Goal: Navigation & Orientation: Find specific page/section

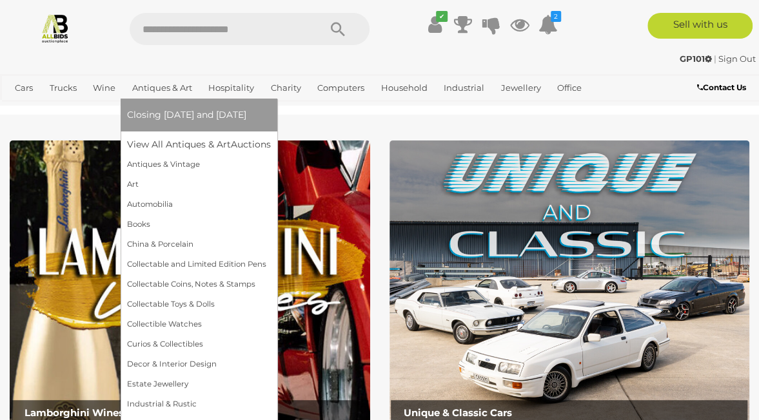
click at [175, 85] on link "Antiques & Art" at bounding box center [162, 87] width 70 height 21
click at [127, 185] on link "Art" at bounding box center [199, 185] width 144 height 20
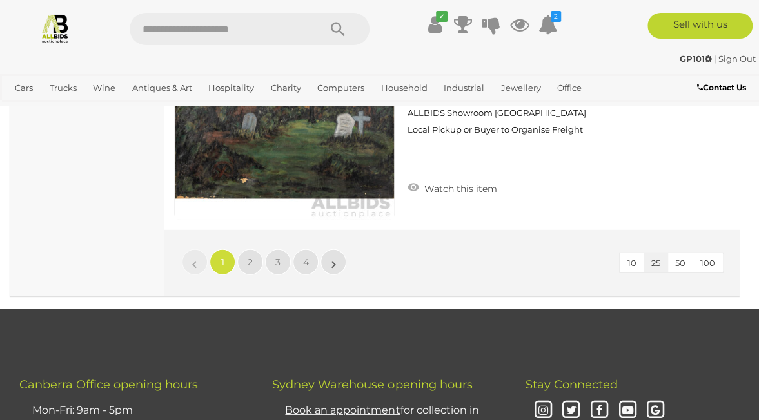
scroll to position [6146, 0]
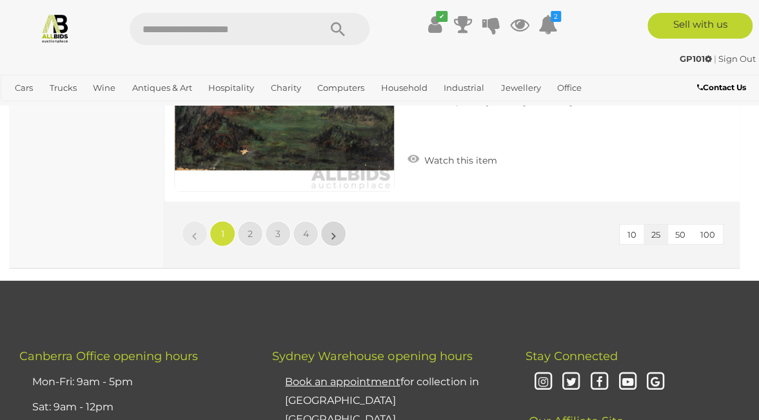
click at [344, 221] on link "»" at bounding box center [333, 234] width 26 height 26
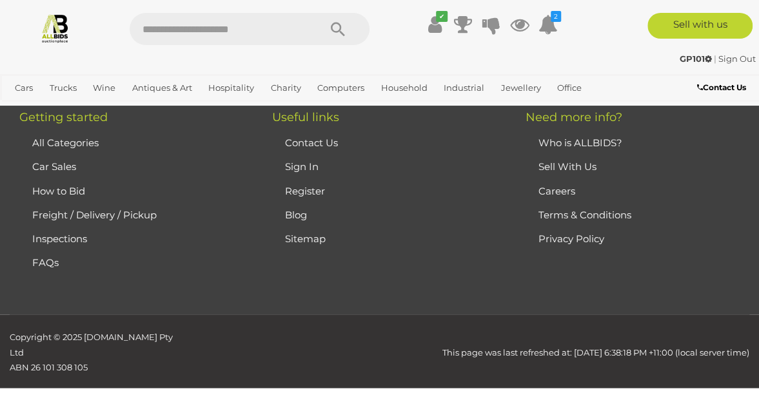
scroll to position [175, 0]
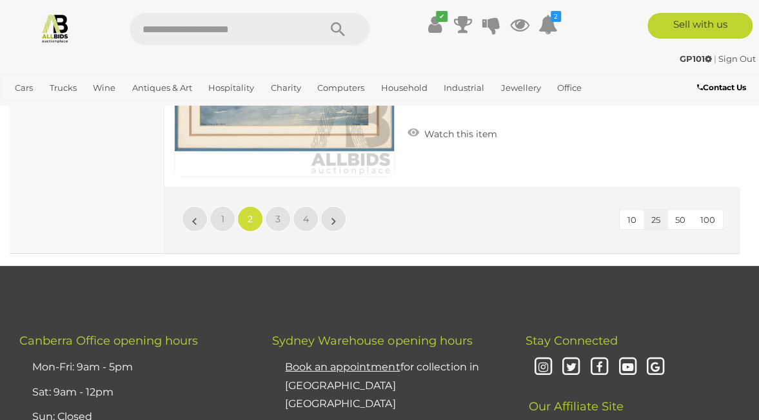
scroll to position [6197, 0]
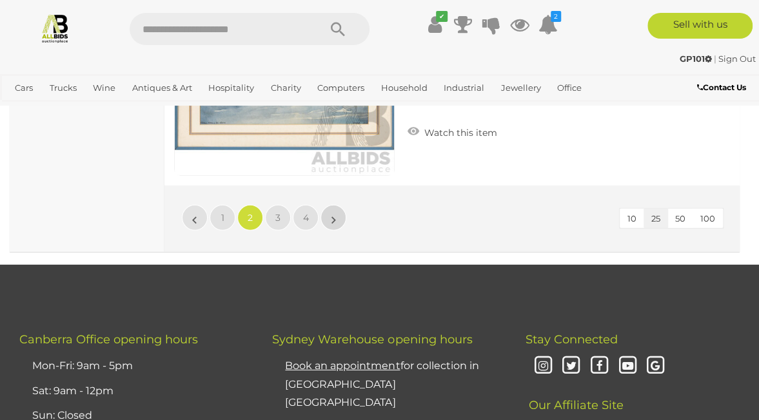
click at [338, 205] on link "»" at bounding box center [333, 218] width 26 height 26
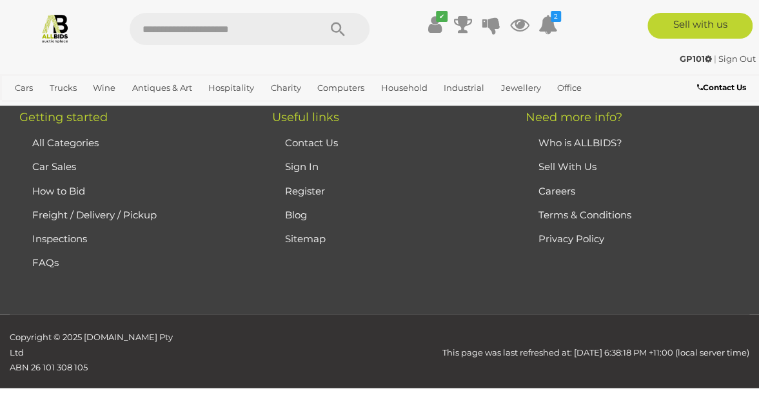
scroll to position [175, 0]
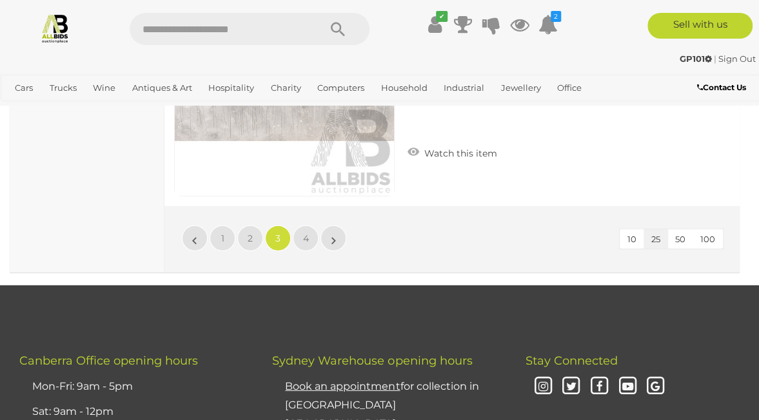
scroll to position [6137, 0]
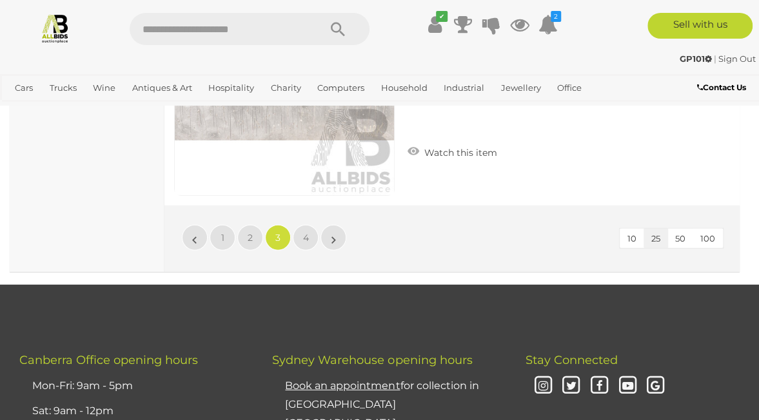
click at [346, 225] on li "»" at bounding box center [333, 238] width 25 height 26
click at [306, 232] on span "4" at bounding box center [306, 238] width 6 height 12
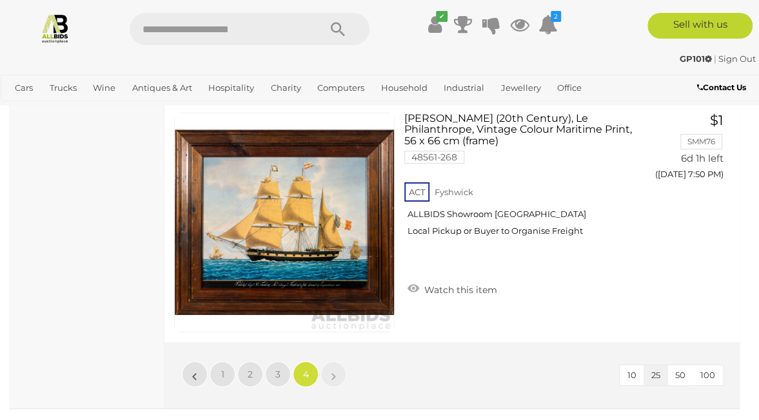
scroll to position [2113, 0]
